Goal: Transaction & Acquisition: Register for event/course

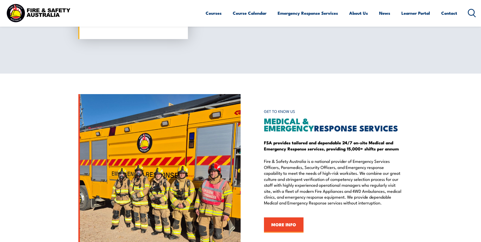
scroll to position [532, 0]
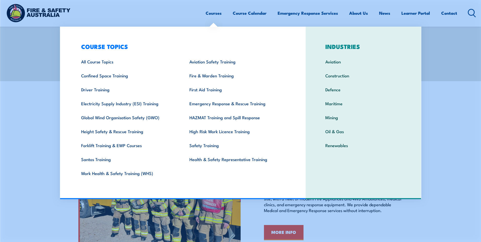
click at [206, 14] on link "Courses" at bounding box center [214, 12] width 16 height 13
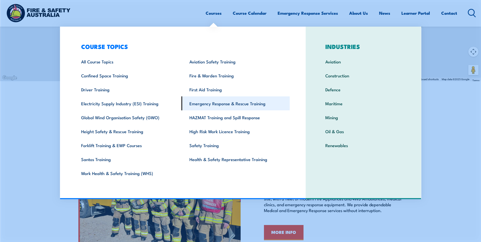
scroll to position [507, 0]
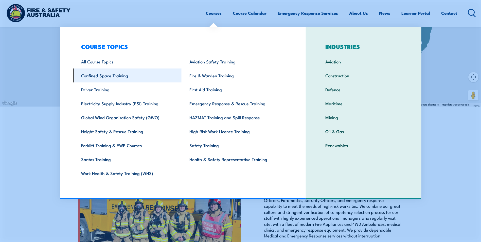
click at [111, 76] on link "Confined Space Training" at bounding box center [127, 75] width 108 height 14
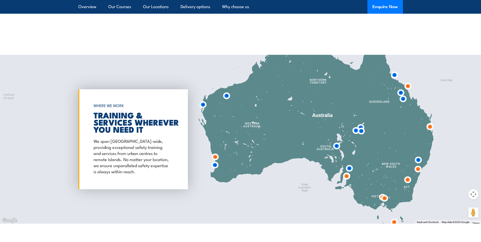
scroll to position [761, 0]
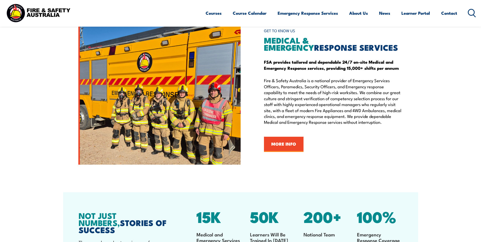
scroll to position [609, 0]
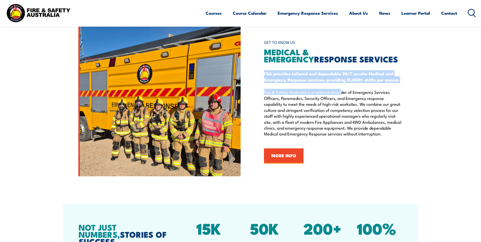
drag, startPoint x: 266, startPoint y: 70, endPoint x: 365, endPoint y: 86, distance: 99.9
click at [364, 86] on div "GET TO KNOW US MEDICAL & EMERGENCY RESPONSE SERVICES FSA provides tailored and …" at bounding box center [333, 101] width 139 height 126
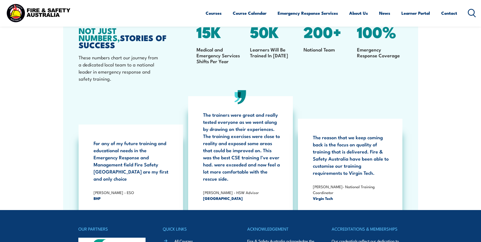
scroll to position [938, 0]
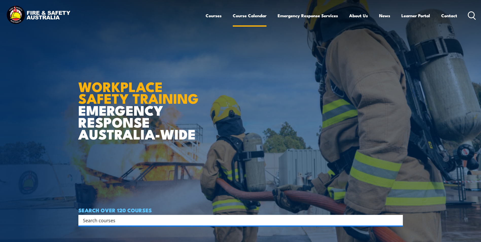
click at [243, 16] on link "Course Calendar" at bounding box center [250, 15] width 34 height 13
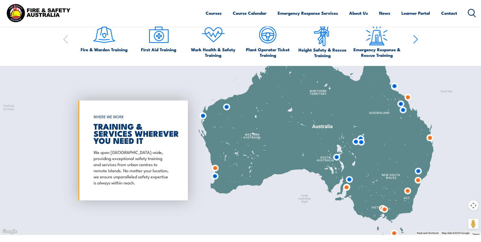
scroll to position [380, 0]
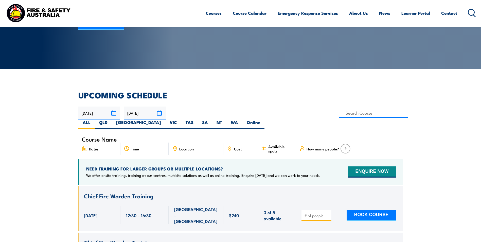
click at [143, 115] on input "23/11/2025" at bounding box center [145, 112] width 42 height 13
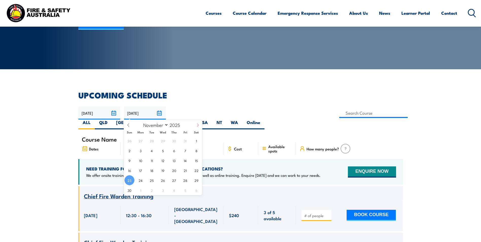
click at [197, 127] on span at bounding box center [197, 127] width 9 height 14
select select "11"
click at [163, 162] on span "17" at bounding box center [163, 160] width 10 height 10
type input "17/12/2025"
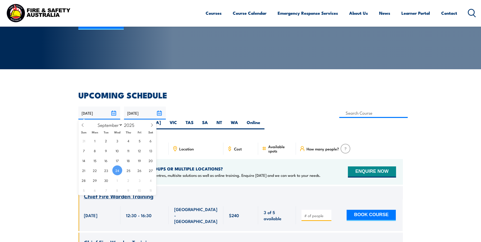
click at [101, 112] on input "24/09/2025" at bounding box center [99, 112] width 42 height 13
click at [151, 126] on icon at bounding box center [152, 125] width 4 height 4
click at [152, 124] on icon at bounding box center [152, 125] width 4 height 4
select select "11"
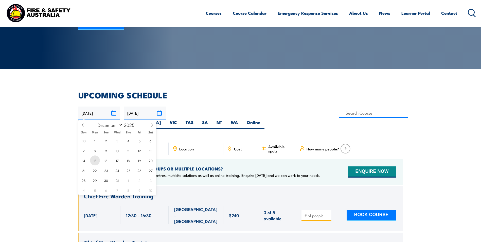
click at [96, 161] on span "15" at bounding box center [95, 160] width 10 height 10
type input "15/12/2025"
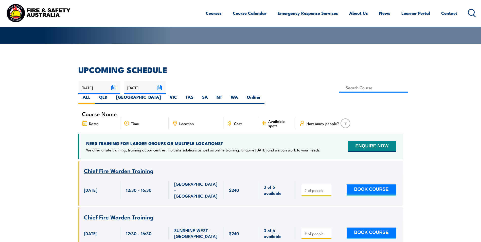
scroll to position [122, 0]
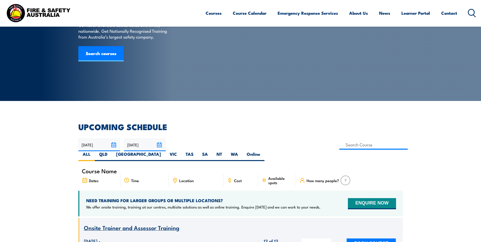
scroll to position [41, 0]
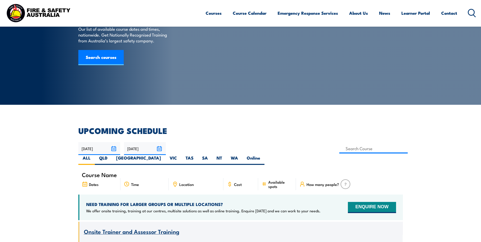
click at [98, 150] on input "[DATE]" at bounding box center [99, 148] width 42 height 13
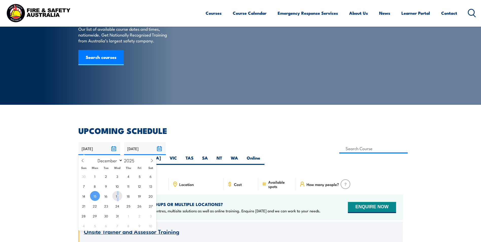
click at [118, 196] on span "17" at bounding box center [117, 196] width 10 height 10
type input "[DATE]"
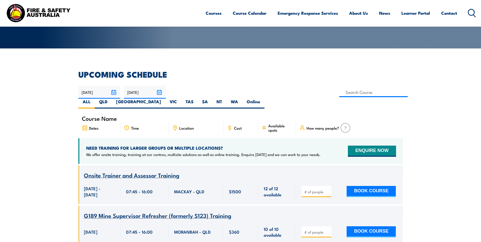
scroll to position [117, 0]
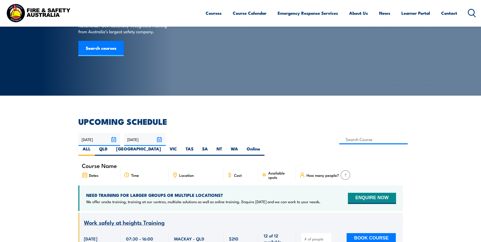
scroll to position [76, 0]
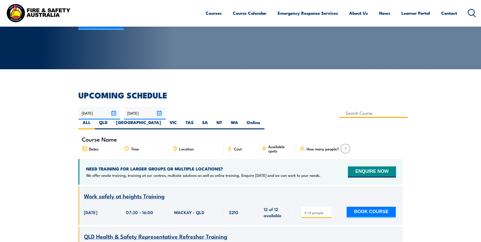
click at [339, 111] on input at bounding box center [373, 113] width 69 height 10
click at [339, 113] on input at bounding box center [373, 113] width 69 height 10
type input "confin"
click at [339, 111] on input at bounding box center [373, 113] width 69 height 10
paste input "PUAFER008"
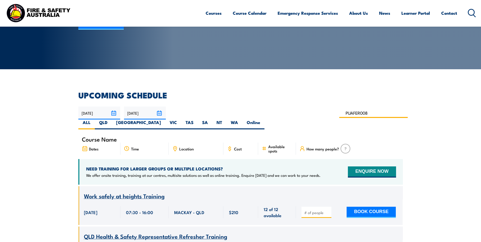
type input "PUAFER008"
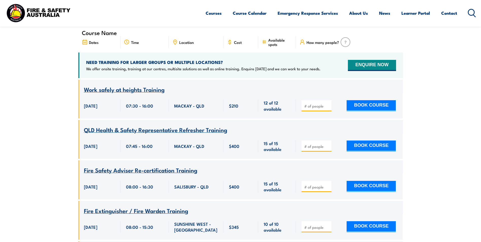
scroll to position [152, 0]
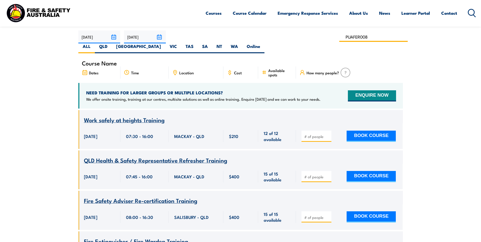
click at [339, 37] on input "PUAFER008" at bounding box center [373, 37] width 69 height 10
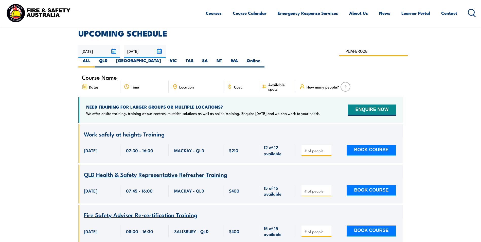
scroll to position [127, 0]
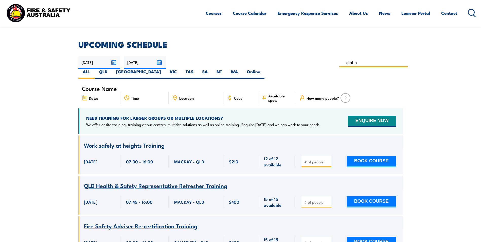
type input "confin"
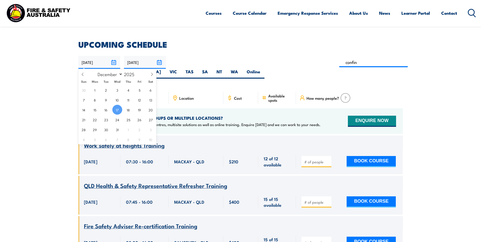
click at [115, 61] on input "17/12/2025" at bounding box center [99, 62] width 42 height 13
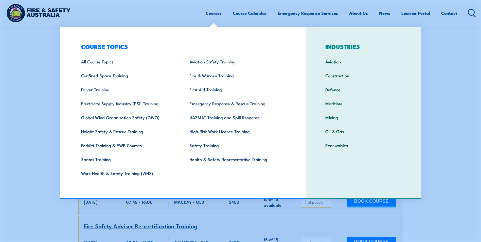
click at [212, 13] on link "Courses" at bounding box center [214, 12] width 16 height 13
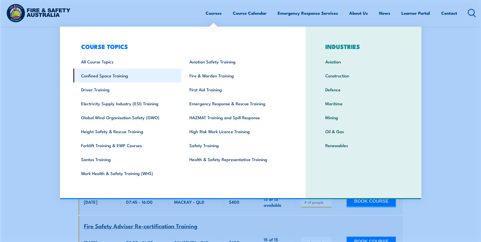
click at [103, 78] on link "Confined Space Training" at bounding box center [127, 75] width 108 height 14
click at [103, 77] on link "Confined Space Training" at bounding box center [127, 75] width 108 height 14
click at [130, 74] on link "Confined Space Training" at bounding box center [127, 75] width 108 height 14
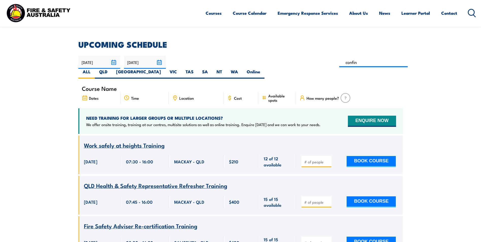
click at [219, 13] on link "Courses" at bounding box center [214, 12] width 16 height 13
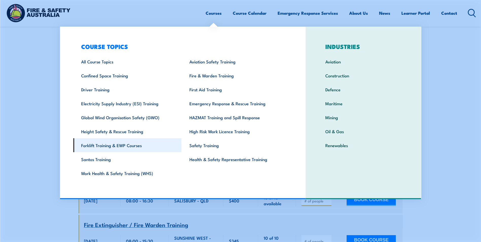
scroll to position [177, 0]
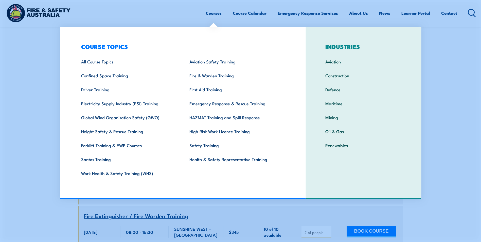
drag, startPoint x: 452, startPoint y: 58, endPoint x: 456, endPoint y: 59, distance: 4.2
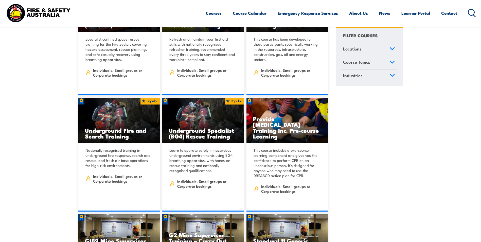
scroll to position [431, 0]
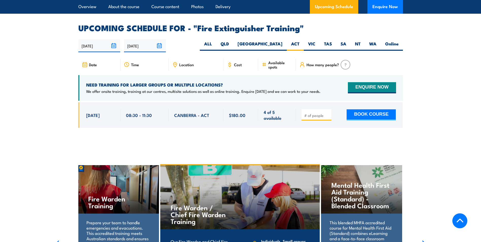
scroll to position [826, 0]
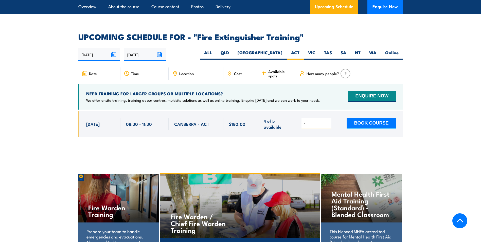
click at [326, 122] on input "1" at bounding box center [316, 124] width 25 height 5
type input "2"
click at [327, 122] on input "2" at bounding box center [316, 124] width 25 height 5
click at [376, 118] on button "BOOK COURSE" at bounding box center [371, 123] width 49 height 11
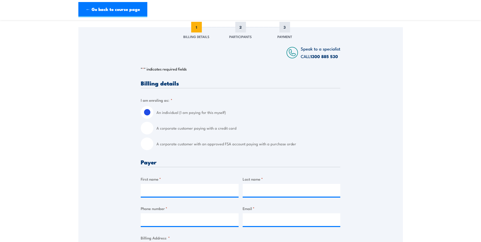
scroll to position [76, 0]
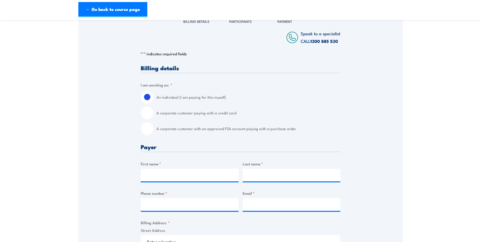
click at [150, 112] on input "A corporate customer paying with a credit card" at bounding box center [147, 112] width 13 height 13
radio input "true"
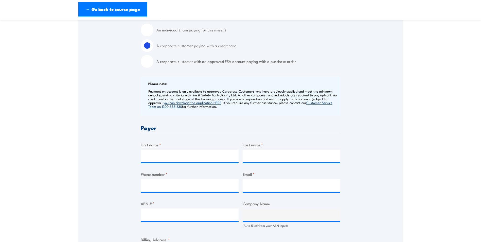
scroll to position [152, 0]
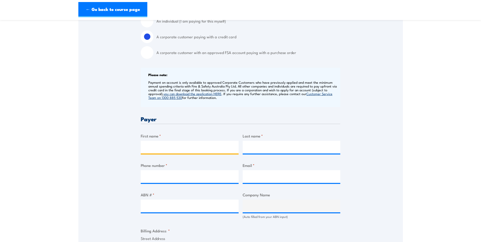
click at [156, 148] on input "First name *" at bounding box center [190, 147] width 98 height 13
type input "GRANSOLAR CONSTRUCTION AUSTRALIA"
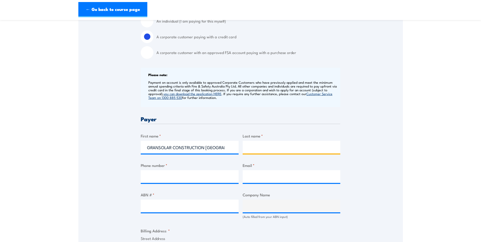
type input "PTY LTD"
type input "0461472437"
type input "cpulido@gransolar.com"
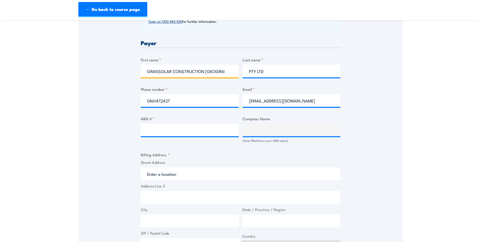
scroll to position [0, 2]
drag, startPoint x: 146, startPoint y: 71, endPoint x: 305, endPoint y: 68, distance: 159.3
click at [305, 68] on div "Billing details I am enroling as: * An individual (I am paying for this myself)…" at bounding box center [241, 149] width 200 height 472
click at [181, 74] on input "First name *" at bounding box center [190, 71] width 98 height 13
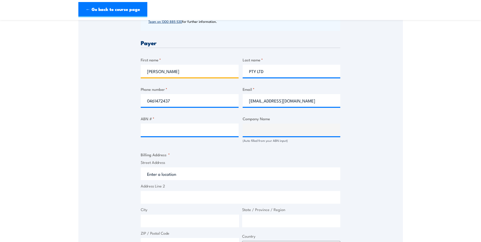
type input "Camila Pulido Olano"
drag, startPoint x: 266, startPoint y: 72, endPoint x: 243, endPoint y: 69, distance: 23.2
click at [243, 69] on input "PTY LTD" at bounding box center [292, 71] width 98 height 13
drag, startPoint x: 168, startPoint y: 68, endPoint x: 162, endPoint y: 68, distance: 5.6
click at [162, 68] on input "Camila Pulido Olano" at bounding box center [190, 71] width 98 height 13
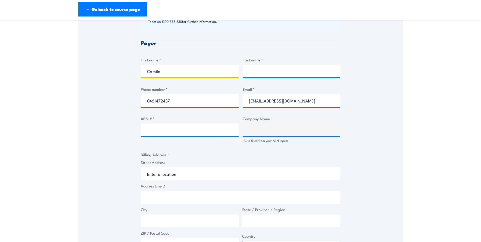
type input "Camila"
click at [252, 72] on input "Last name *" at bounding box center [292, 71] width 98 height 13
paste input "Pulido Olano"
type input "Pulido Olano"
click at [388, 80] on div "Speak to a specialist CALL 1300 885 530 CALL 1300 885 530 " * " indicates requi…" at bounding box center [240, 123] width 325 height 527
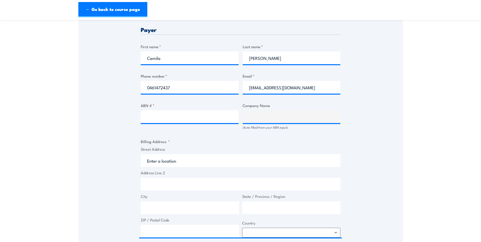
scroll to position [254, 0]
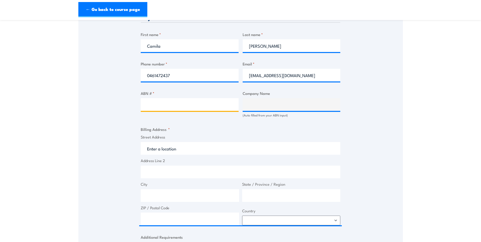
click at [158, 104] on input "ABN # *" at bounding box center [190, 104] width 98 height 13
paste input "71 640 607 209"
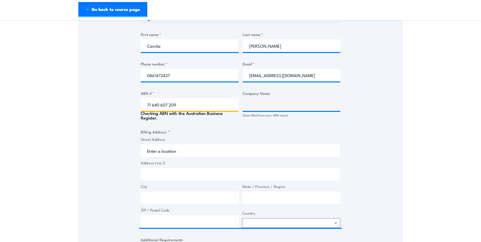
type input "71 640 607 209"
type input "GRANSOLAR CONSTRUCTION AUSTRALIA PTY LTD"
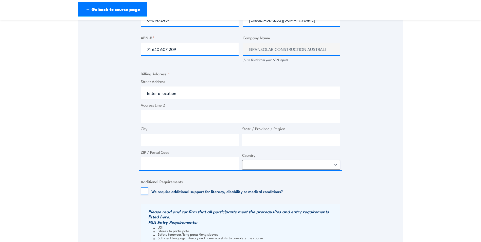
scroll to position [330, 0]
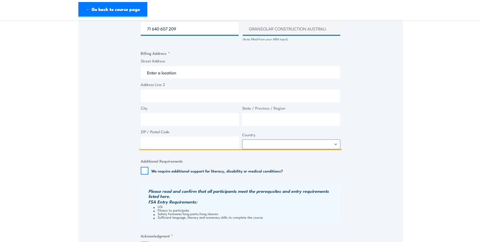
click at [184, 72] on input "Street Address" at bounding box center [241, 72] width 200 height 13
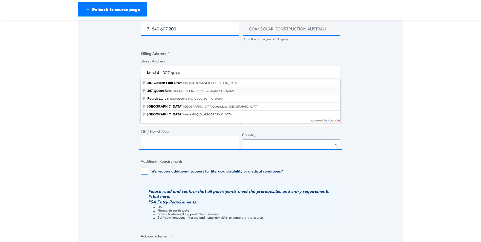
type input "307 Queen Street, Brisbane City QLD, Australia"
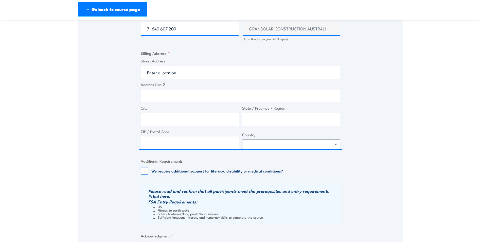
type input "307 Queen St"
type input "Brisbane City"
type input "Queensland"
type input "4000"
select select "Australia"
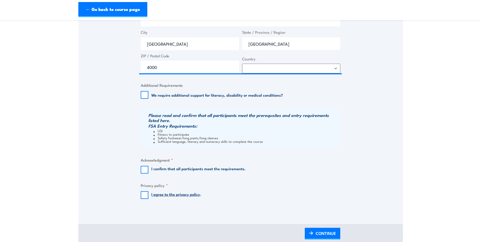
scroll to position [406, 0]
click at [144, 94] on input "We require additional support for literacy, disability or medical conditions?" at bounding box center [145, 95] width 8 height 8
click at [143, 93] on input "We require additional support for literacy, disability or medical conditions?" at bounding box center [145, 95] width 8 height 8
checkbox input "false"
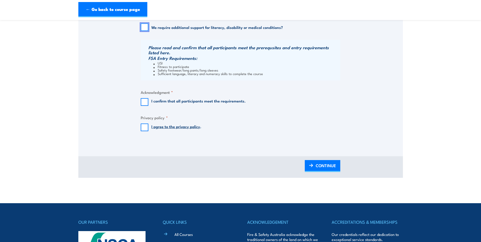
scroll to position [482, 0]
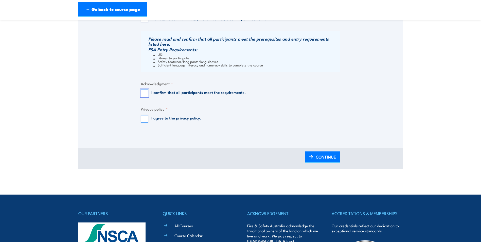
click at [144, 94] on input "I confirm that all participants meet the requirements." at bounding box center [145, 94] width 8 height 8
checkbox input "true"
click at [143, 119] on input "I agree to the privacy policy ." at bounding box center [145, 119] width 8 height 8
checkbox input "true"
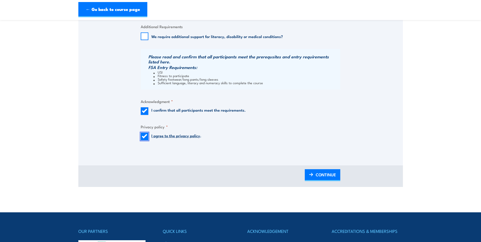
scroll to position [532, 0]
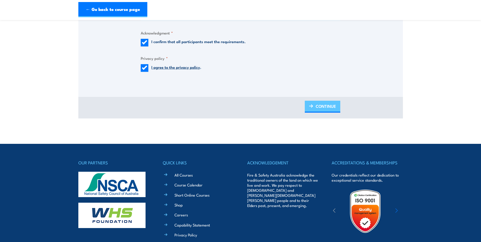
click at [325, 106] on span "CONTINUE" at bounding box center [326, 105] width 20 height 13
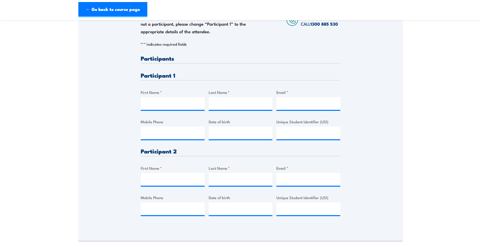
scroll to position [101, 0]
drag, startPoint x: 151, startPoint y: 104, endPoint x: 155, endPoint y: 103, distance: 5.0
click at [151, 104] on input "First Name *" at bounding box center [173, 103] width 64 height 13
type input "David"
type input "Tullis"
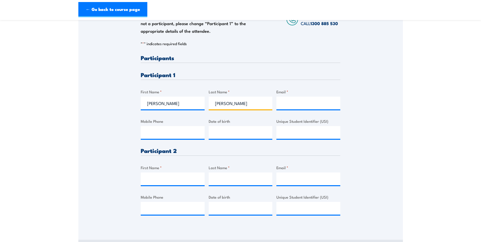
type input "dtullis@gransolar.com"
type input "0429420038"
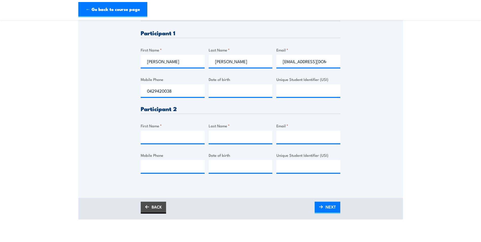
scroll to position [152, 0]
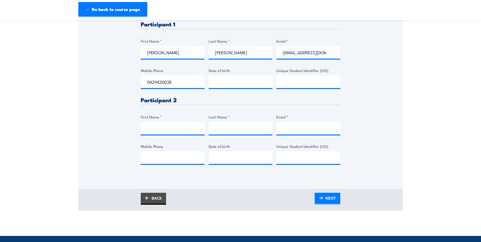
click at [227, 100] on h3 "Participant 2" at bounding box center [241, 100] width 200 height 6
click at [223, 81] on input "__/__/____" at bounding box center [241, 81] width 64 height 13
type input "16/09/1965"
click at [330, 86] on input "Unique Student Identifier (USI)" at bounding box center [308, 81] width 64 height 13
click at [295, 84] on input "Unique Student Identifier (USI)" at bounding box center [308, 81] width 64 height 13
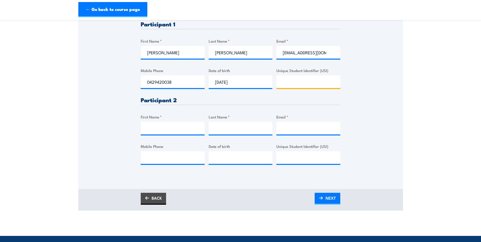
paste input "M9BWQYHMK7"
type input "M9BWQYHMK7"
click at [162, 130] on input "First Name *" at bounding box center [173, 128] width 64 height 13
type input "Sergio"
type input "Sánchez Artime"
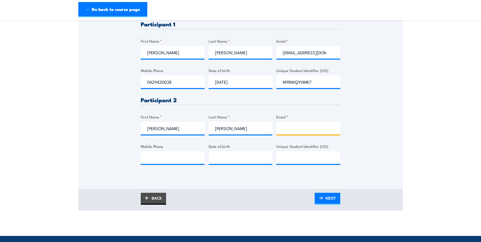
type input "ssanchez@gransolar.com"
type input "0419782001"
click at [328, 129] on input "ssanchez@gransolar.com" at bounding box center [308, 128] width 64 height 13
click at [327, 128] on input "ssanchez@gransolar.com" at bounding box center [308, 128] width 64 height 13
click at [223, 158] on input "__/__/____" at bounding box center [241, 157] width 64 height 13
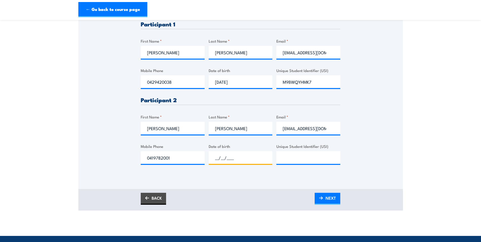
click at [213, 157] on input "__/__/____" at bounding box center [241, 157] width 64 height 13
type input "08/02/1978"
click at [275, 183] on div "Please provide names and contact details for each of the participants below. No…" at bounding box center [240, 62] width 325 height 253
click at [325, 196] on link "NEXT" at bounding box center [328, 199] width 26 height 12
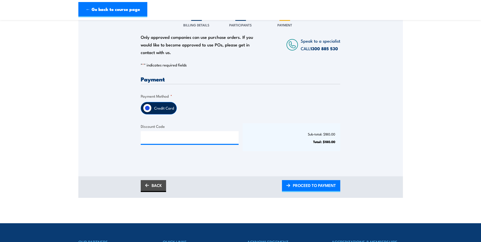
scroll to position [76, 0]
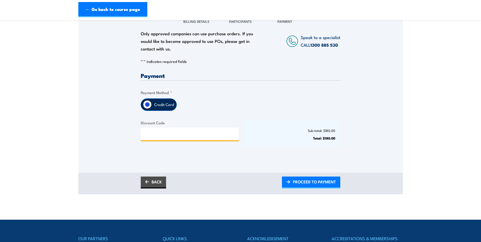
click at [154, 134] on input "Discount Code" at bounding box center [190, 134] width 98 height 13
click at [278, 110] on div "Credit Card" at bounding box center [241, 104] width 200 height 12
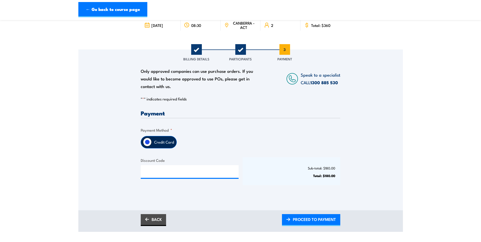
scroll to position [51, 0]
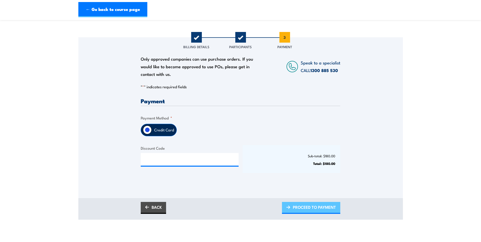
click at [312, 208] on span "PROCEED TO PAYMENT" at bounding box center [314, 206] width 43 height 13
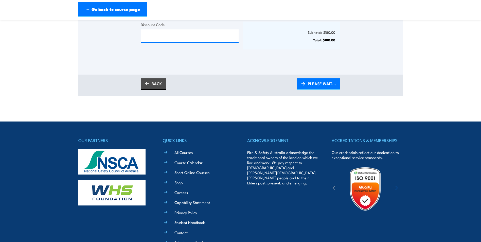
scroll to position [177, 0]
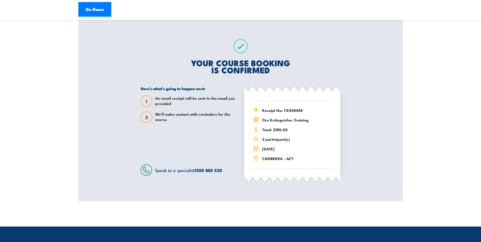
scroll to position [76, 0]
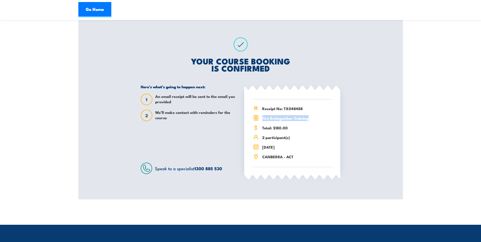
drag, startPoint x: 298, startPoint y: 119, endPoint x: 262, endPoint y: 119, distance: 36.3
click at [262, 119] on div "Fire Extinguisher Training" at bounding box center [292, 118] width 78 height 6
